Goal: Understand process/instructions: Learn how to perform a task or action

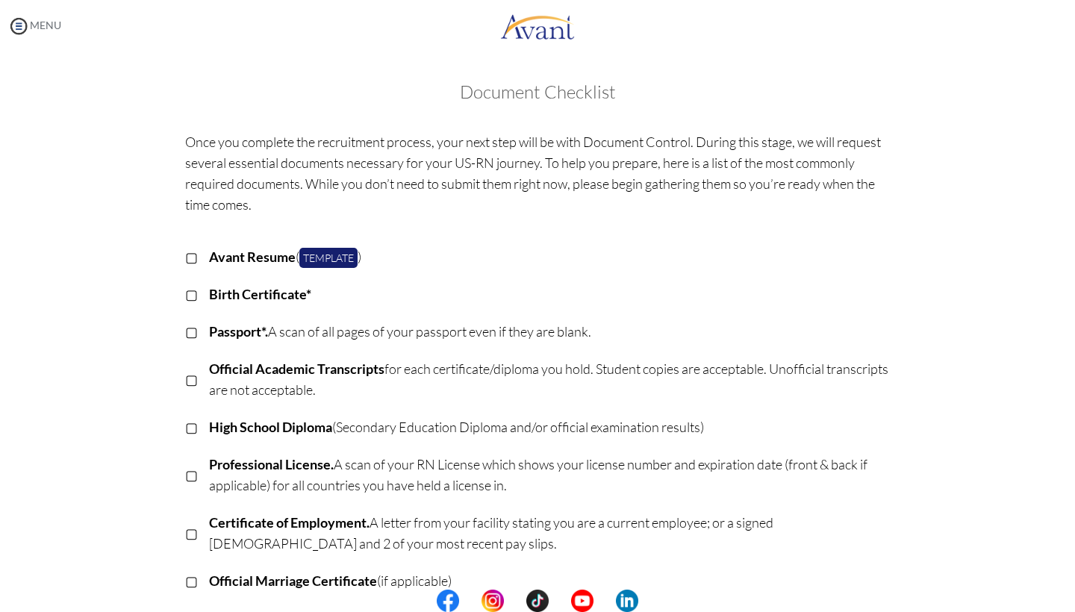
click at [27, 18] on img at bounding box center [18, 26] width 22 height 22
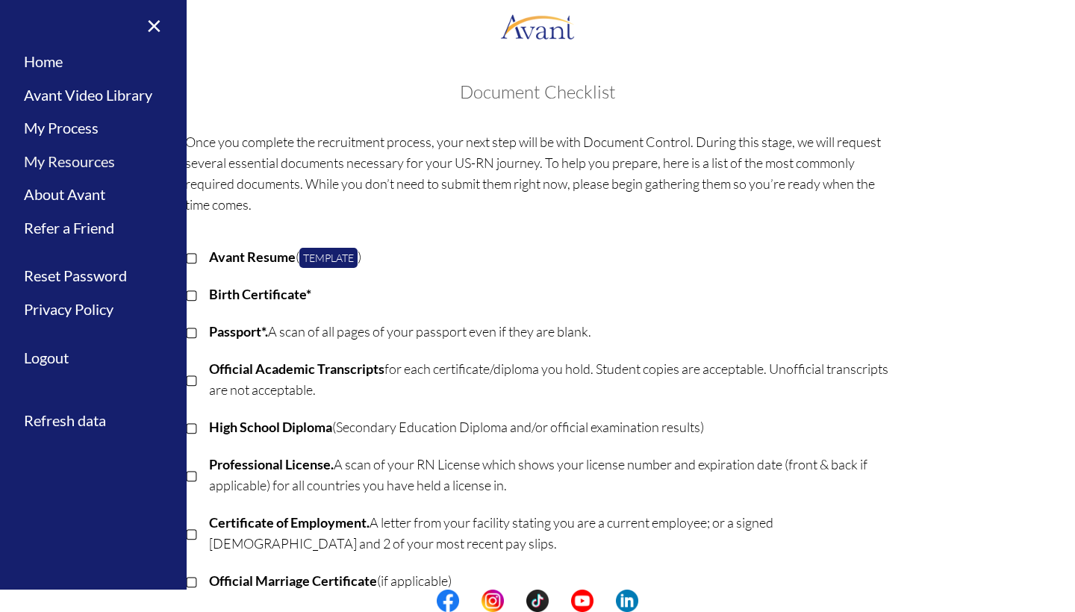
click at [82, 161] on link "My Resources" at bounding box center [93, 162] width 187 height 34
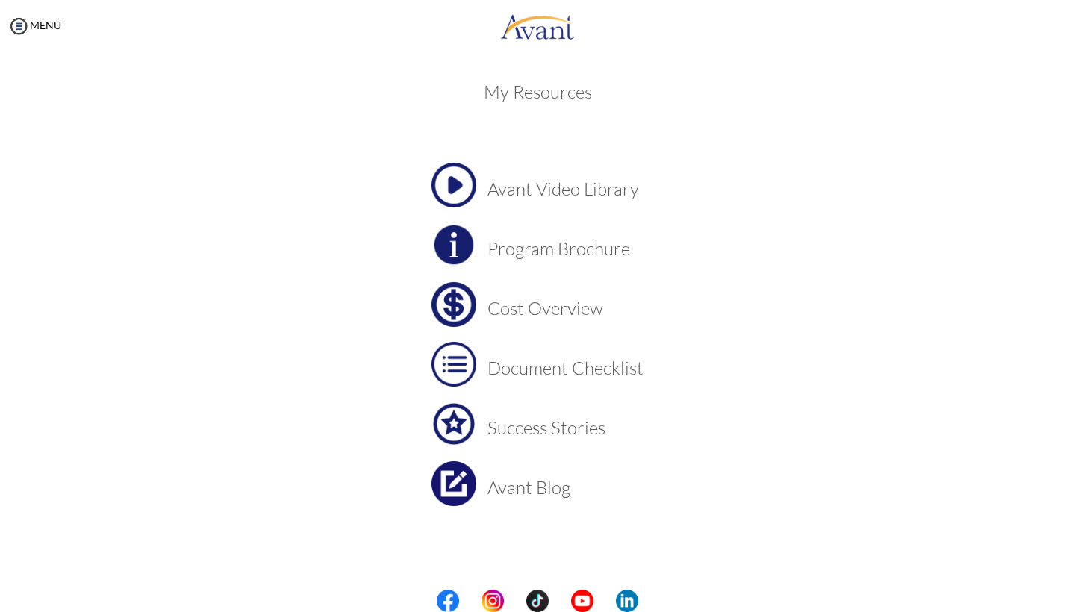
click at [554, 315] on h3 "Cost Overview" at bounding box center [566, 308] width 156 height 19
click at [22, 28] on img at bounding box center [18, 26] width 22 height 22
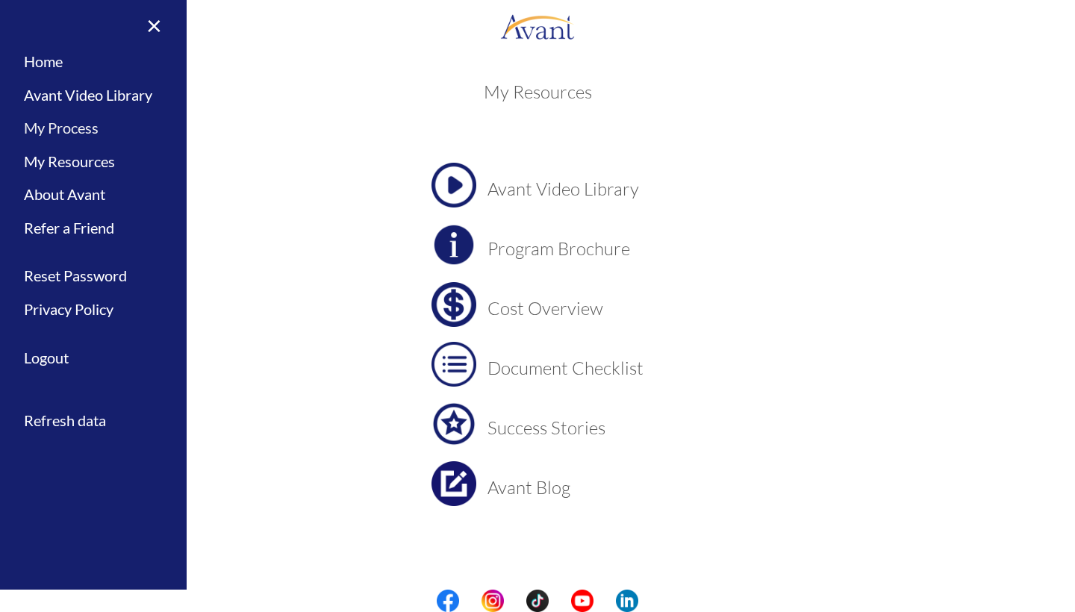
click at [59, 128] on link "My Process" at bounding box center [93, 128] width 187 height 34
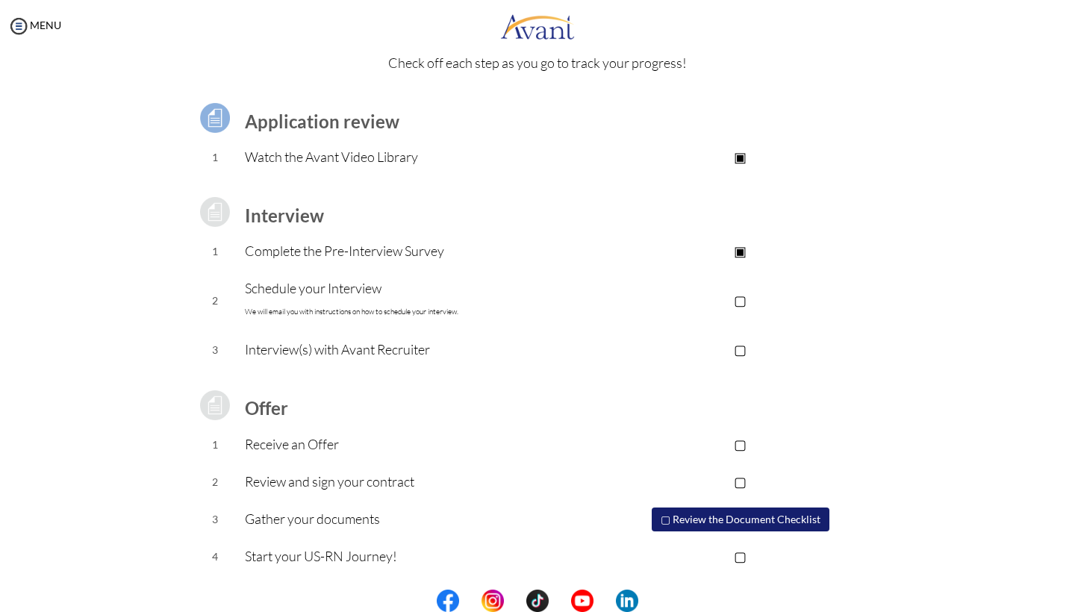
scroll to position [66, 0]
click at [734, 518] on button "▢ Review the Document Checklist" at bounding box center [741, 521] width 178 height 24
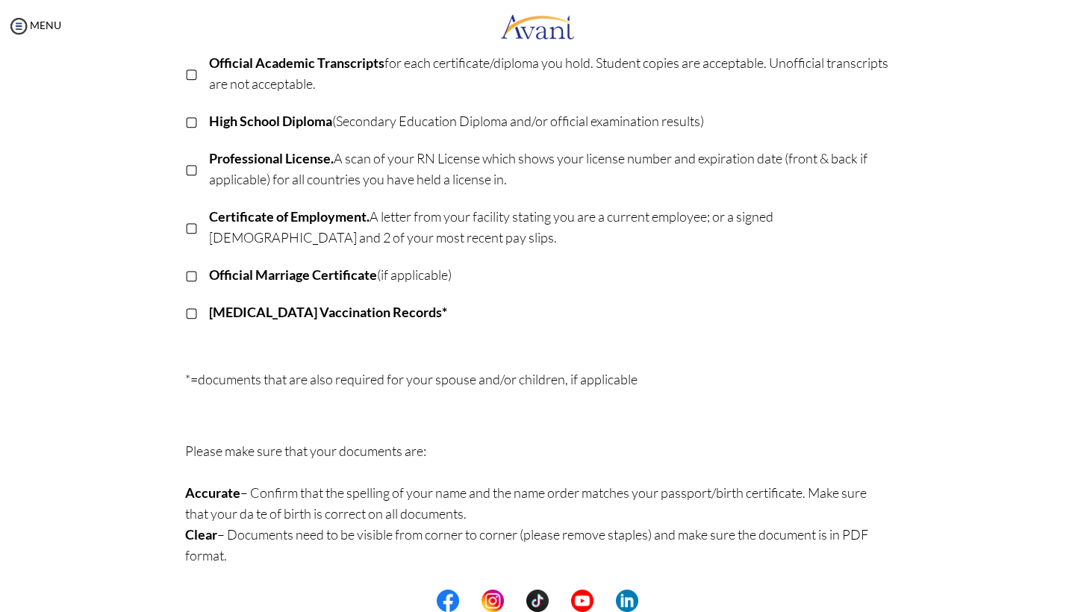
scroll to position [306, 0]
click at [344, 316] on b "[MEDICAL_DATA] Vaccination Records*" at bounding box center [328, 312] width 238 height 16
click at [335, 275] on b "Official Marriage Certificate" at bounding box center [293, 275] width 168 height 16
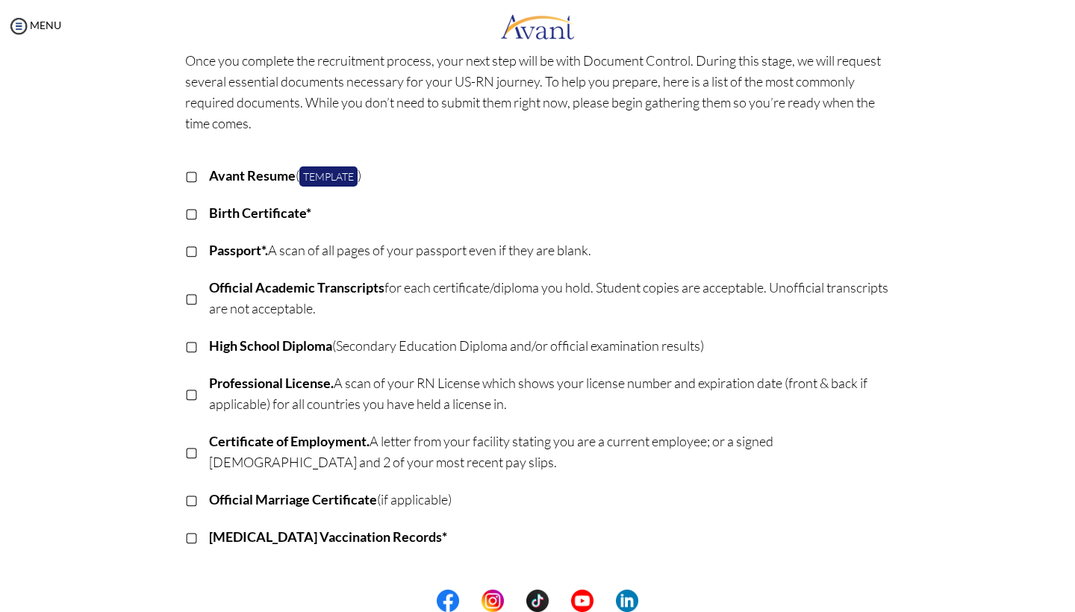
scroll to position [78, 0]
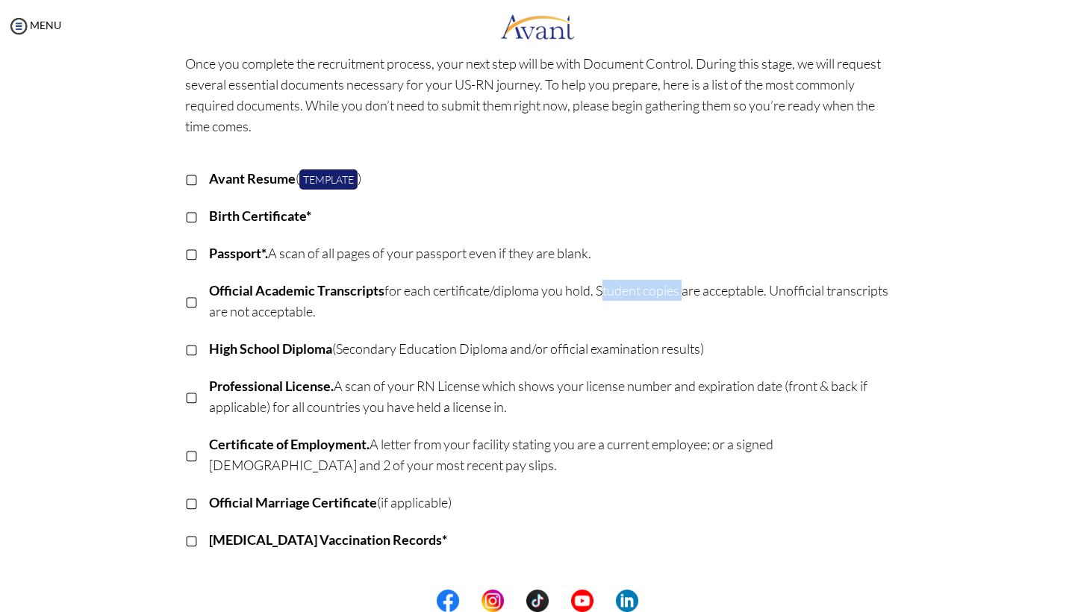
drag, startPoint x: 601, startPoint y: 290, endPoint x: 683, endPoint y: 287, distance: 81.5
click at [683, 287] on p "Official Academic Transcripts for each certificate/diploma you hold. Student co…" at bounding box center [550, 301] width 682 height 42
click at [609, 351] on p "High School Diploma (Secondary Education Diploma and/or official examination re…" at bounding box center [550, 348] width 682 height 21
drag, startPoint x: 383, startPoint y: 290, endPoint x: 320, endPoint y: 291, distance: 63.5
click at [320, 291] on b "Official Academic Transcripts" at bounding box center [296, 290] width 175 height 16
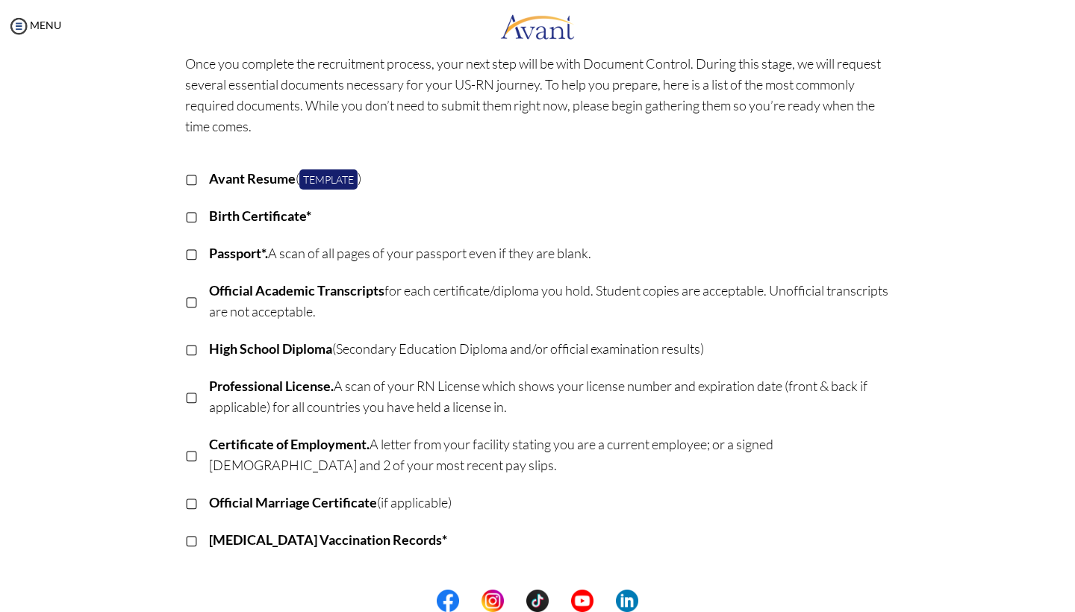
click at [402, 210] on p "Birth Certificate*" at bounding box center [550, 215] width 682 height 21
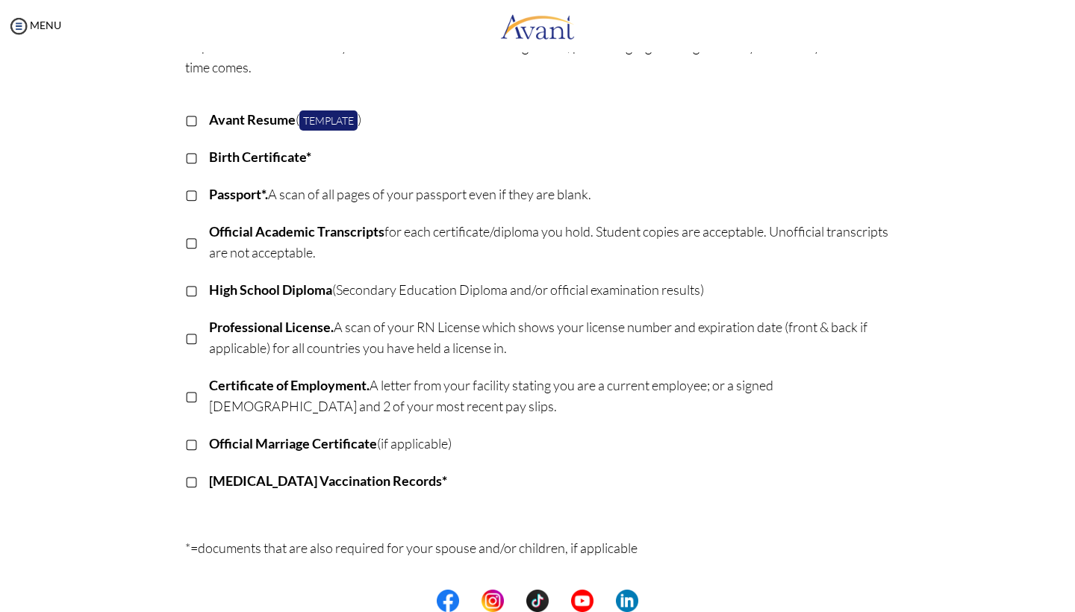
scroll to position [137, 0]
drag, startPoint x: 399, startPoint y: 482, endPoint x: 211, endPoint y: 483, distance: 187.4
click at [211, 483] on b "[MEDICAL_DATA] Vaccination Records*" at bounding box center [328, 481] width 238 height 16
click at [273, 513] on div "Once you complete the recruitment process, your next step will be with Document…" at bounding box center [538, 365] width 728 height 757
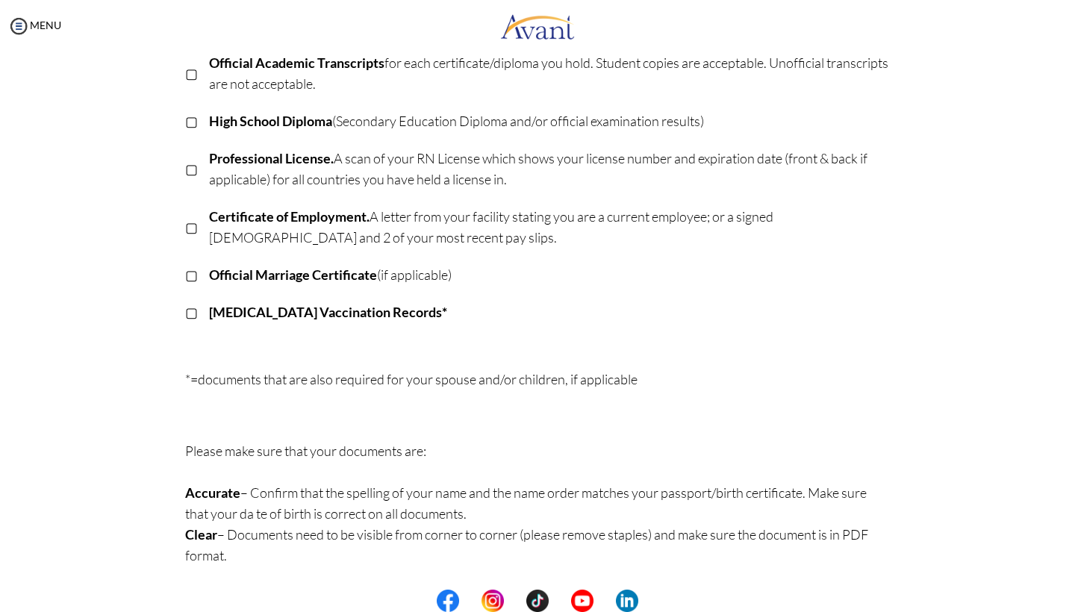
scroll to position [306, 0]
